Goal: Find specific page/section: Find specific page/section

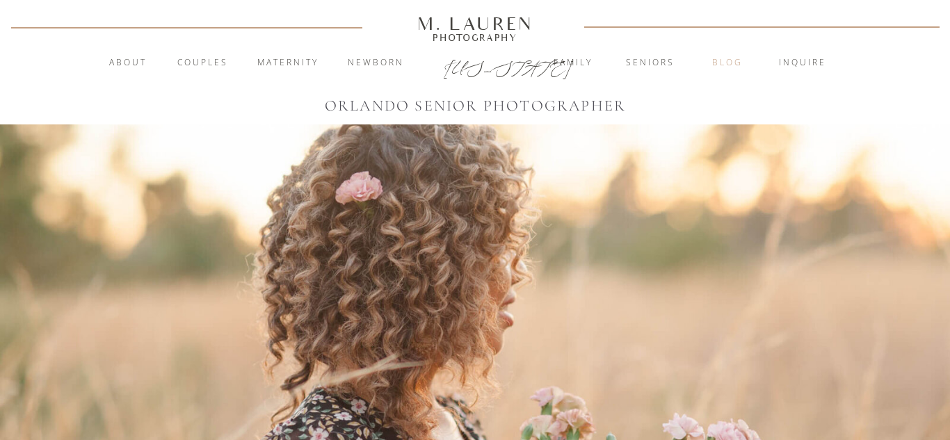
click at [720, 70] on nav "blog" at bounding box center [727, 63] width 75 height 14
click at [661, 59] on nav "Seniors" at bounding box center [650, 63] width 75 height 14
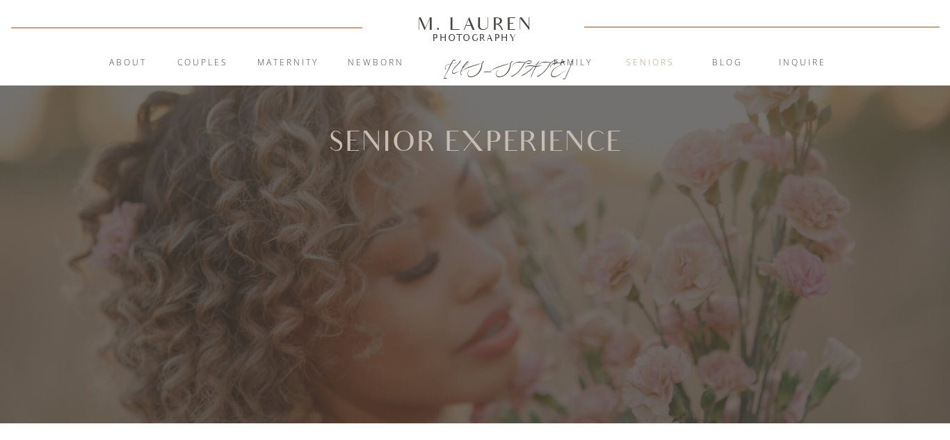
click at [647, 65] on nav "Seniors" at bounding box center [650, 63] width 75 height 14
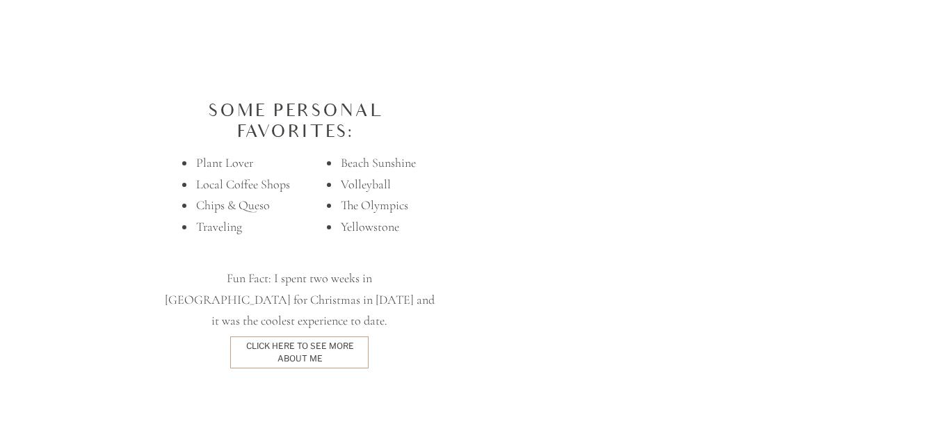
scroll to position [3252, 0]
